Goal: Task Accomplishment & Management: Manage account settings

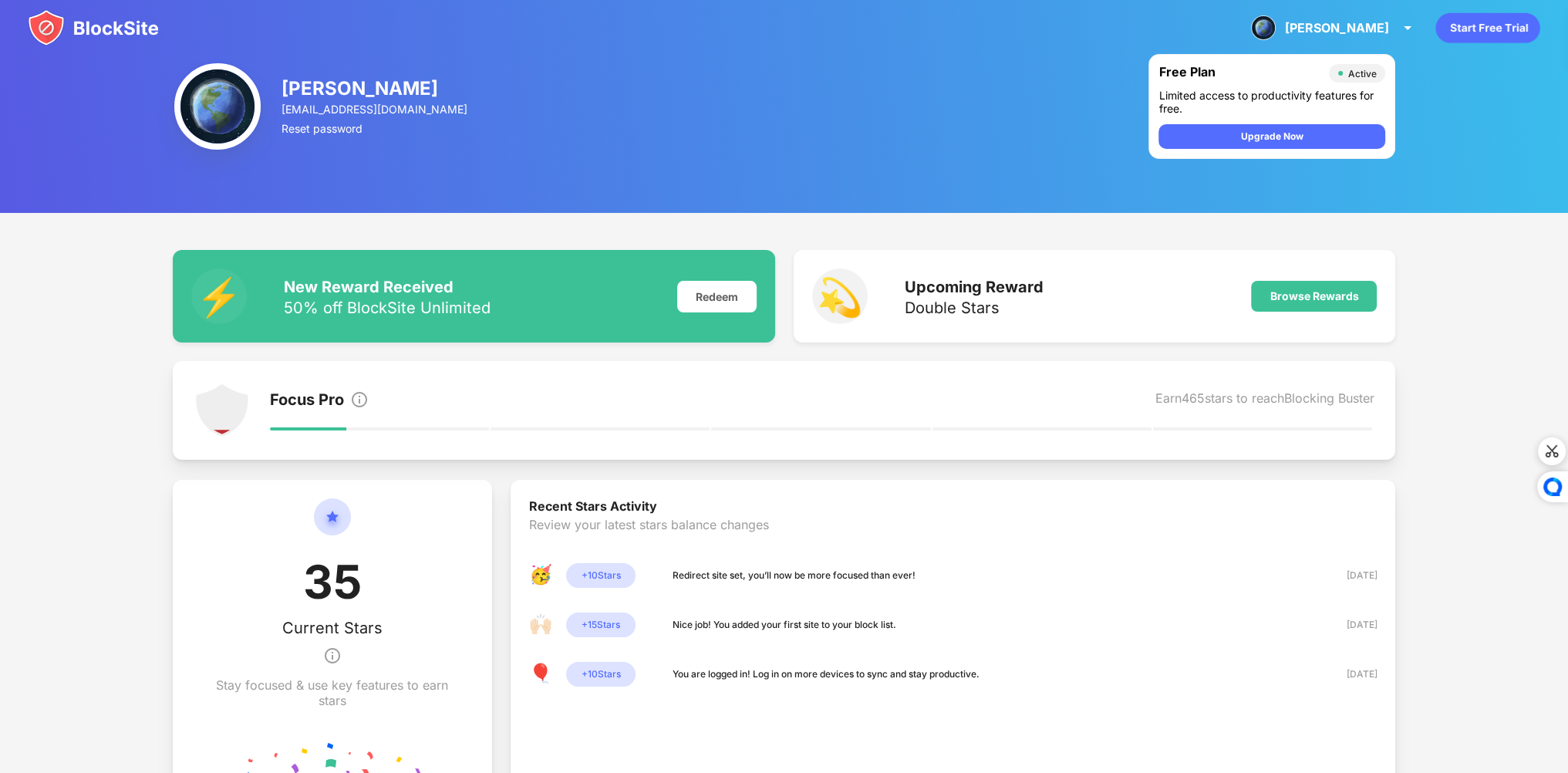
click at [80, 25] on img at bounding box center [93, 28] width 131 height 37
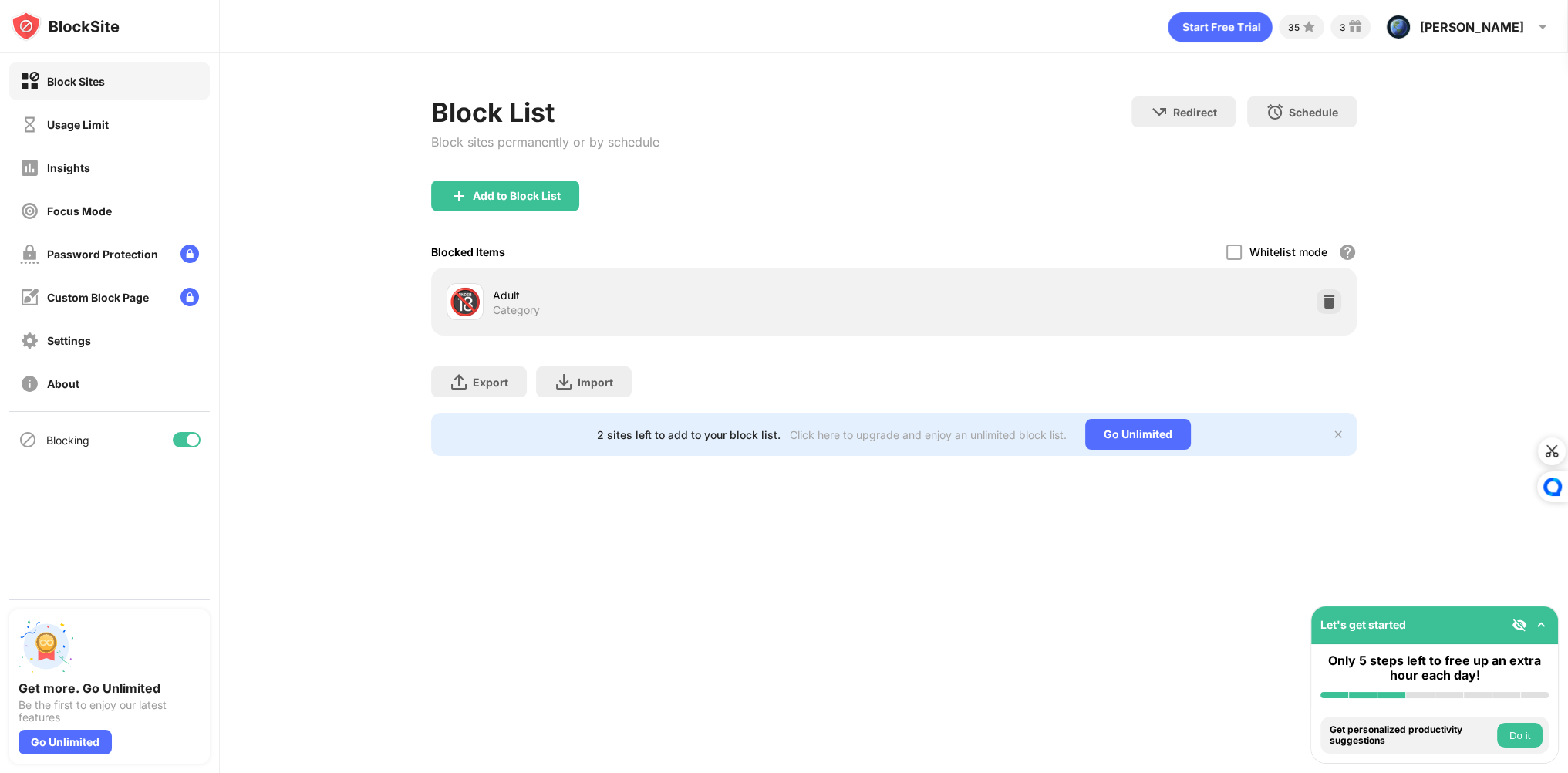
click at [1334, 300] on img at bounding box center [1329, 301] width 15 height 15
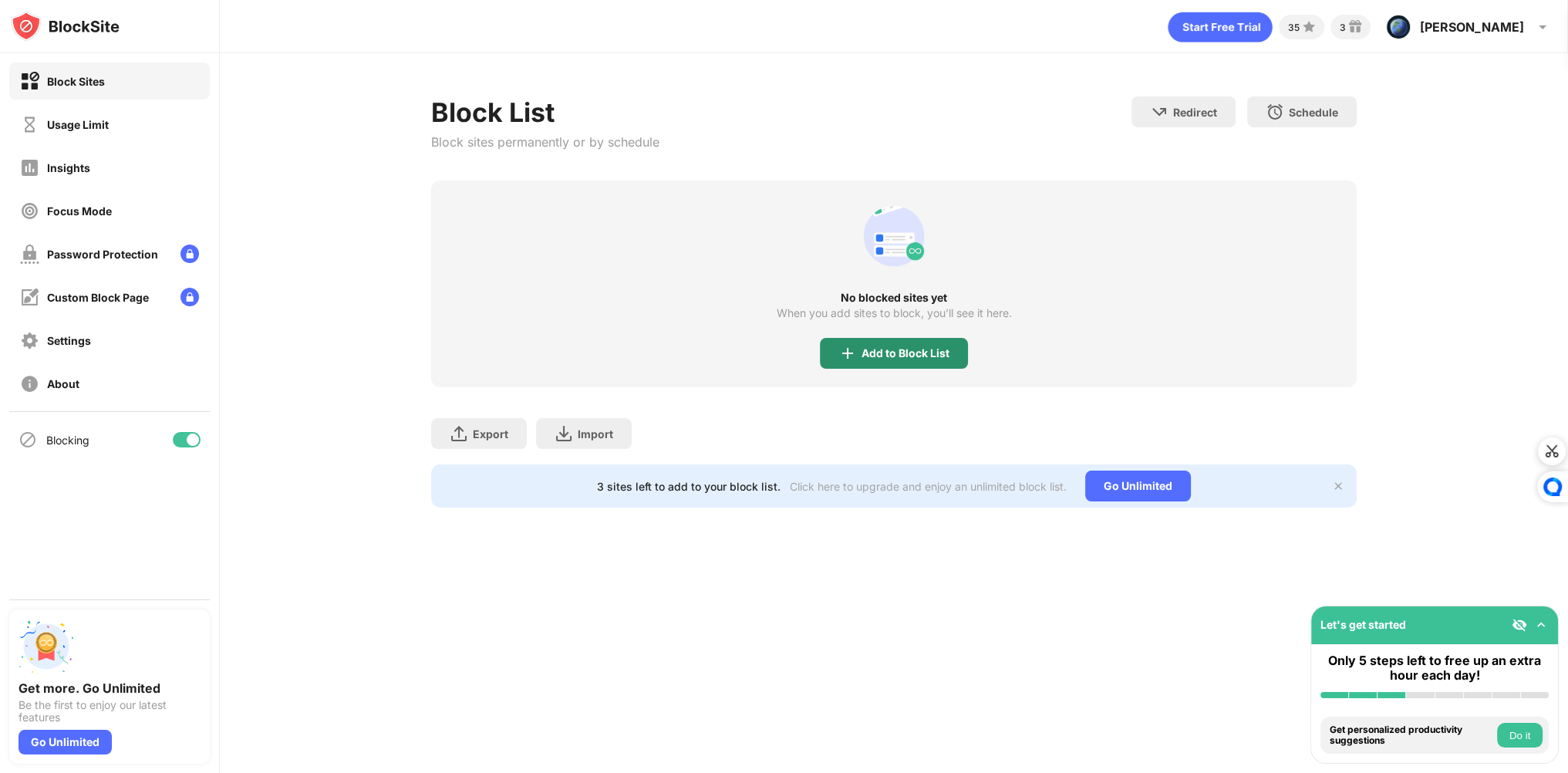
click at [849, 346] on img at bounding box center [847, 353] width 18 height 18
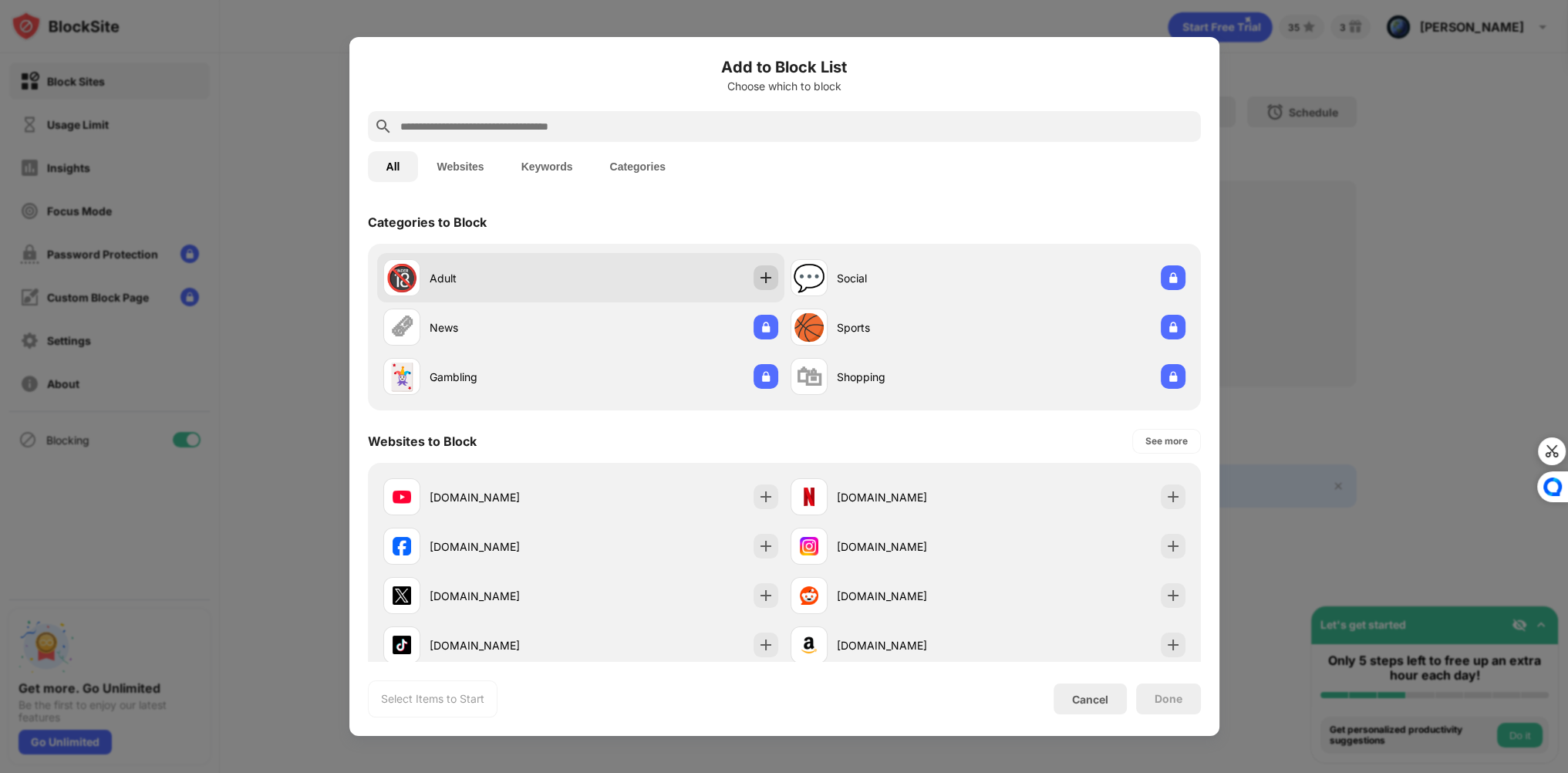
click at [754, 269] on div at bounding box center [766, 277] width 25 height 25
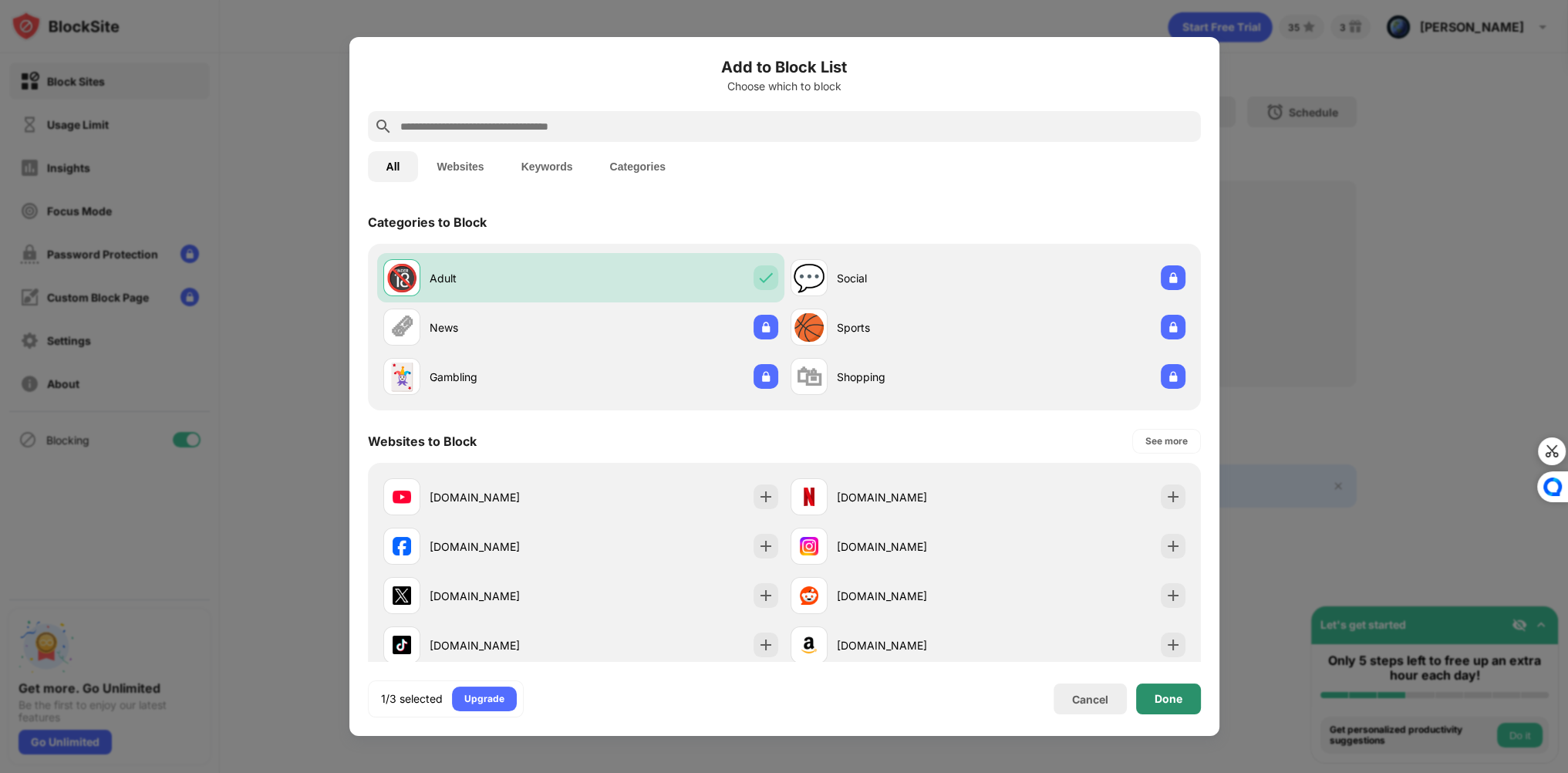
click at [1154, 711] on div "Done" at bounding box center [1169, 698] width 65 height 31
